Goal: Task Accomplishment & Management: Manage account settings

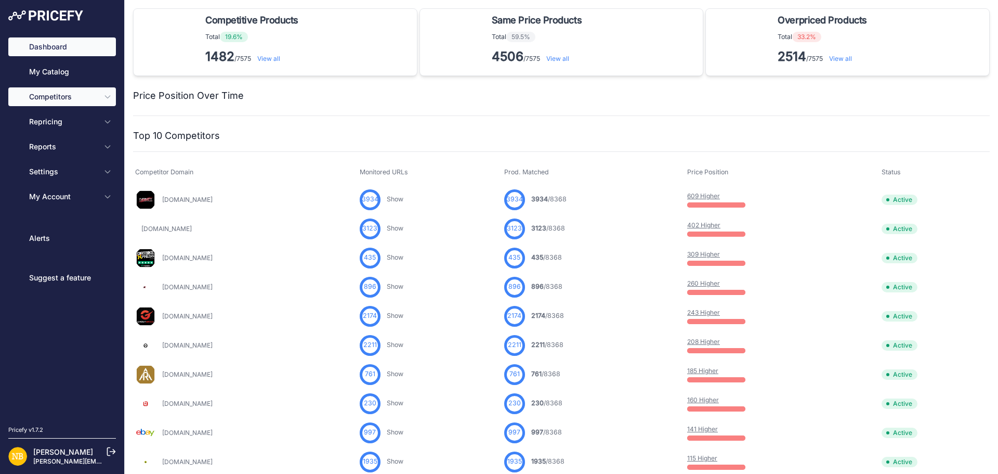
click at [110, 97] on icon "Sidebar" at bounding box center [107, 97] width 8 height 8
click at [108, 100] on icon "Sidebar" at bounding box center [107, 97] width 8 height 8
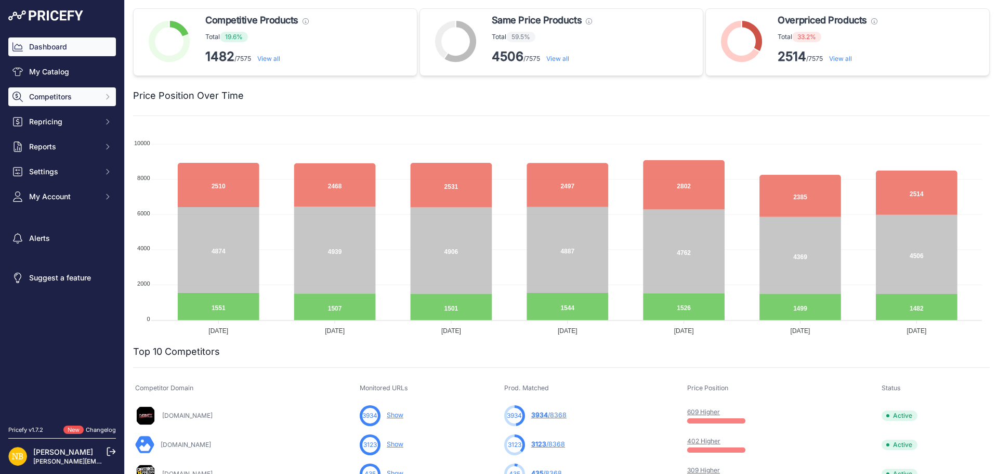
click at [106, 99] on icon "Sidebar" at bounding box center [107, 97] width 8 height 8
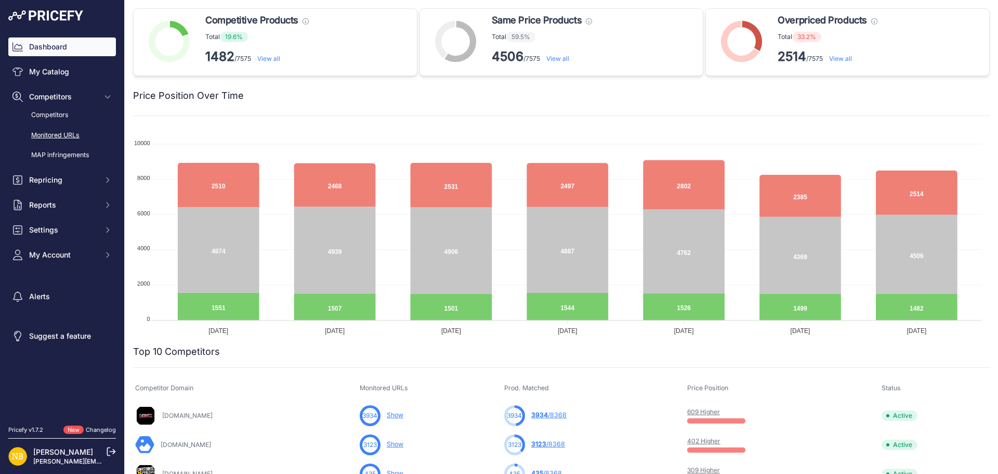
click at [65, 133] on link "Monitored URLs" at bounding box center [62, 135] width 108 height 18
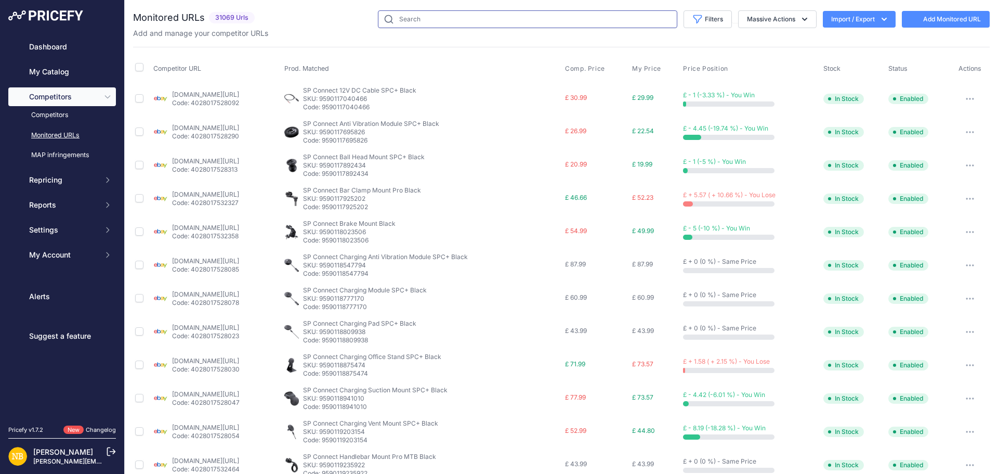
click at [417, 20] on input "text" at bounding box center [527, 19] width 299 height 18
paste input "9703637582162"
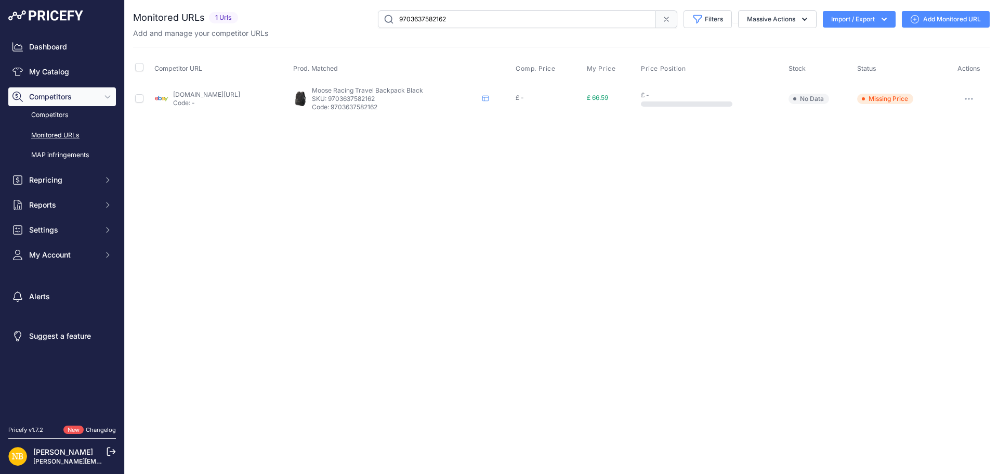
click at [969, 99] on icon "button" at bounding box center [969, 99] width 8 height 2
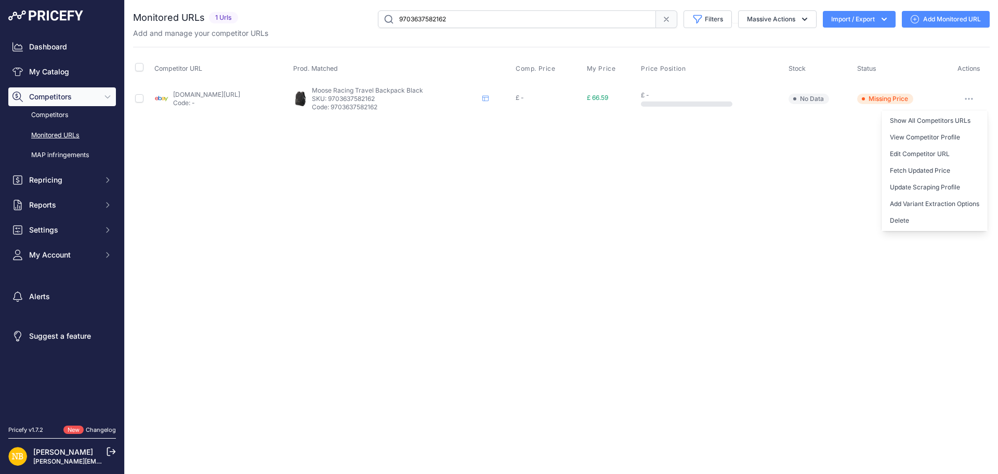
click at [905, 221] on button "Delete" at bounding box center [935, 220] width 106 height 17
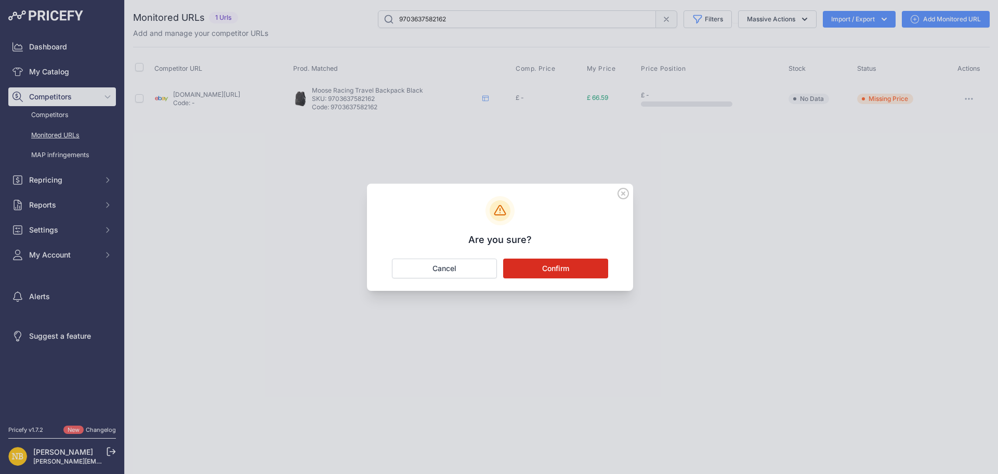
click at [540, 271] on button "Confirm" at bounding box center [555, 268] width 105 height 20
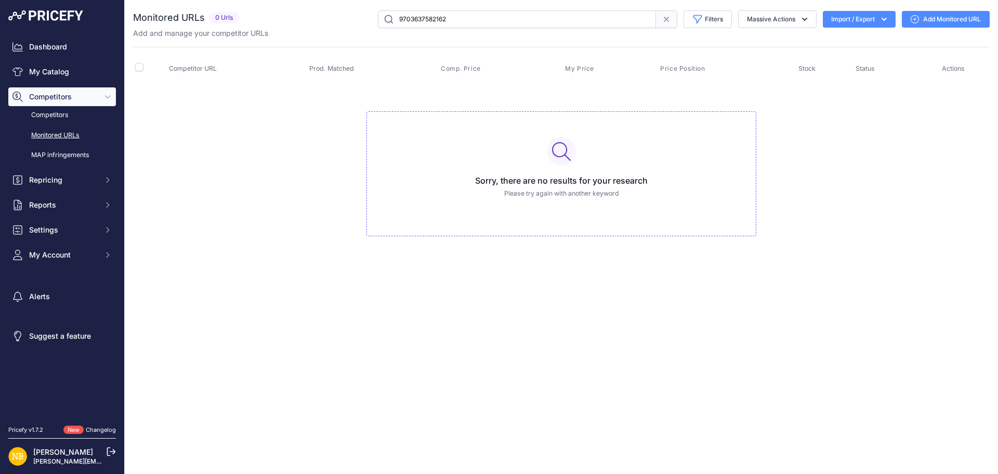
click at [490, 16] on input "9703637582162" at bounding box center [517, 19] width 278 height 18
click at [469, 25] on input "9703637582162" at bounding box center [517, 19] width 278 height 18
paste input "30203784"
type input "9703302037842"
